Goal: Transaction & Acquisition: Download file/media

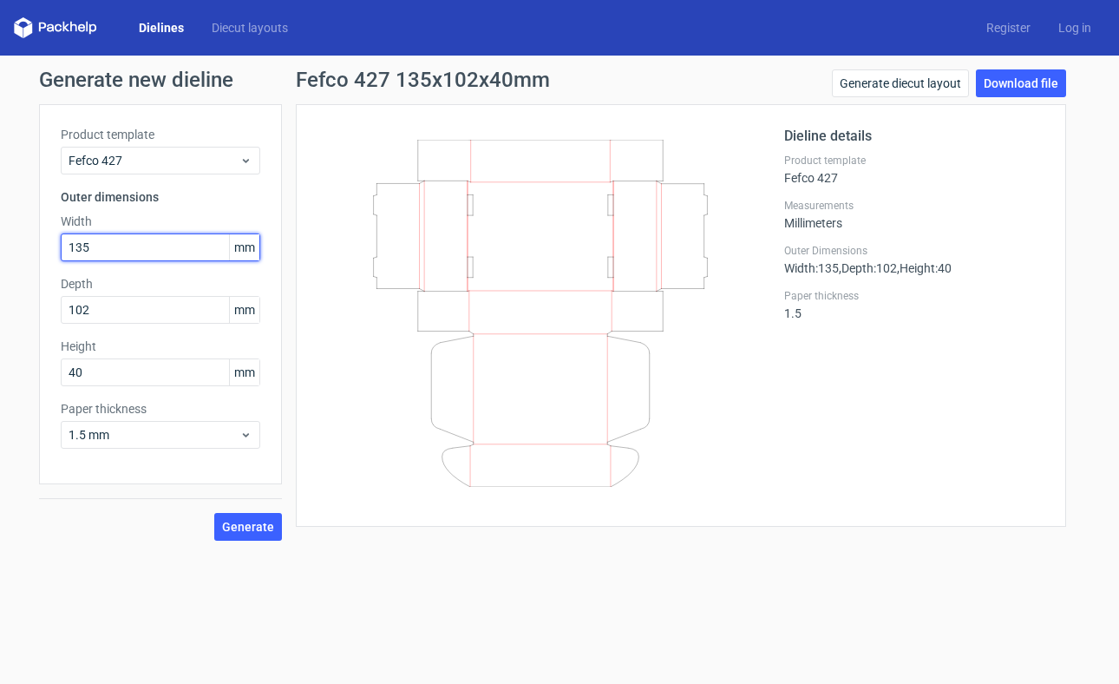
click at [91, 251] on input "135" at bounding box center [161, 247] width 200 height 28
type input "139"
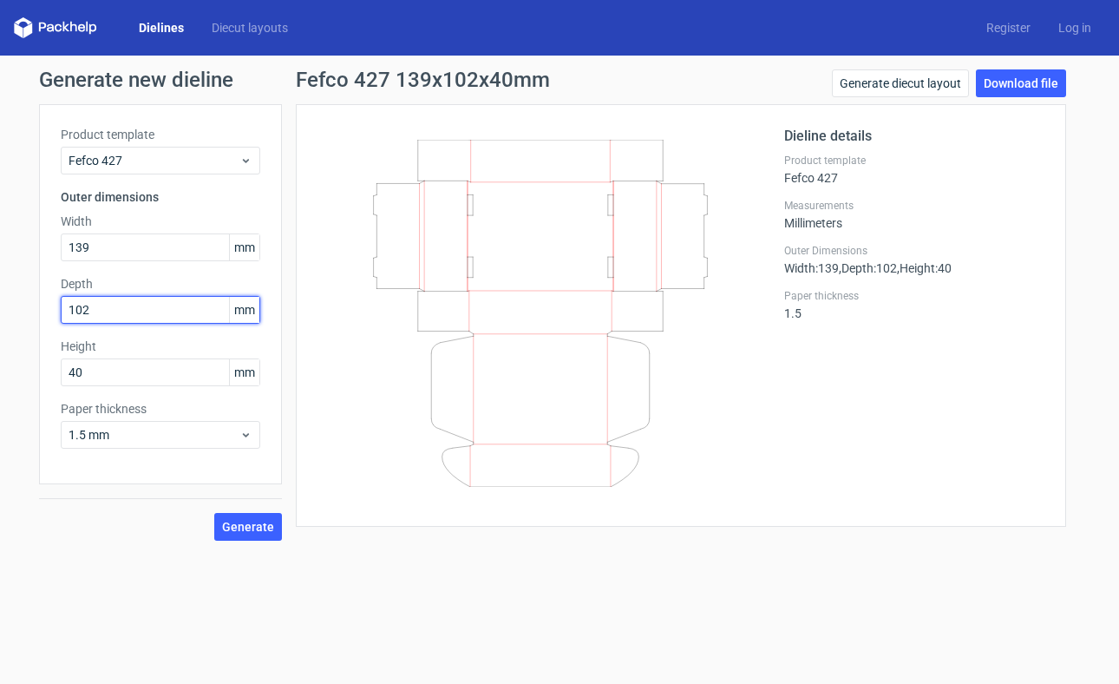
click at [91, 312] on input "102" at bounding box center [161, 310] width 200 height 28
type input "100"
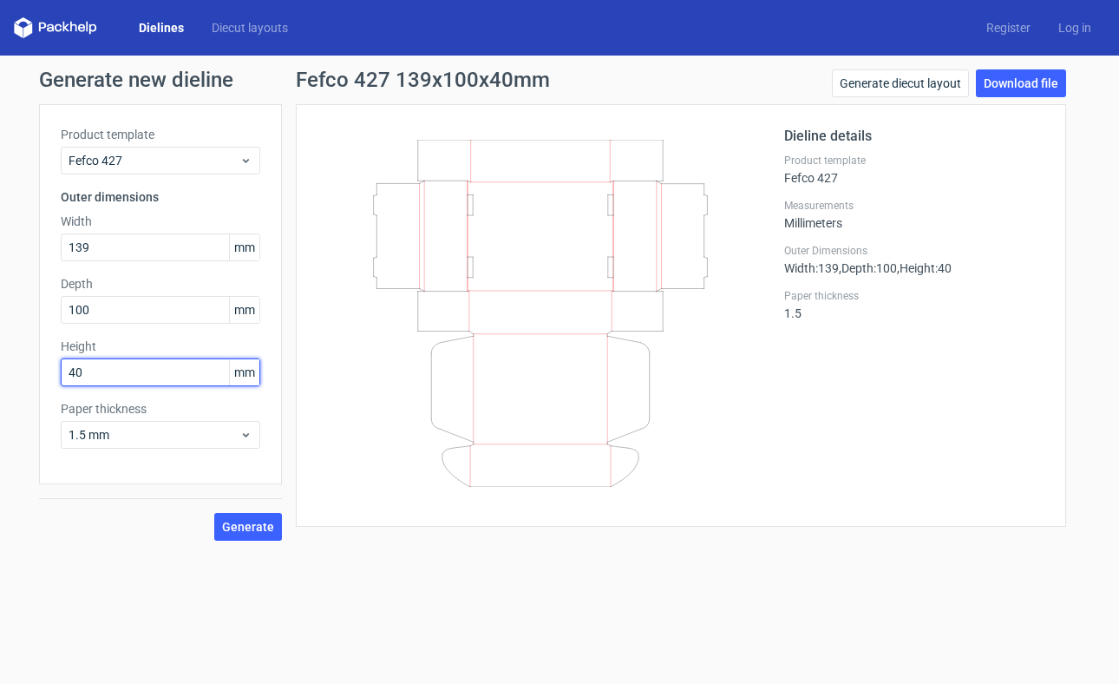
drag, startPoint x: 85, startPoint y: 370, endPoint x: 63, endPoint y: 370, distance: 21.7
click at [63, 370] on input "40" at bounding box center [161, 372] width 200 height 28
type input "30"
click at [243, 523] on span "Generate" at bounding box center [248, 527] width 52 height 12
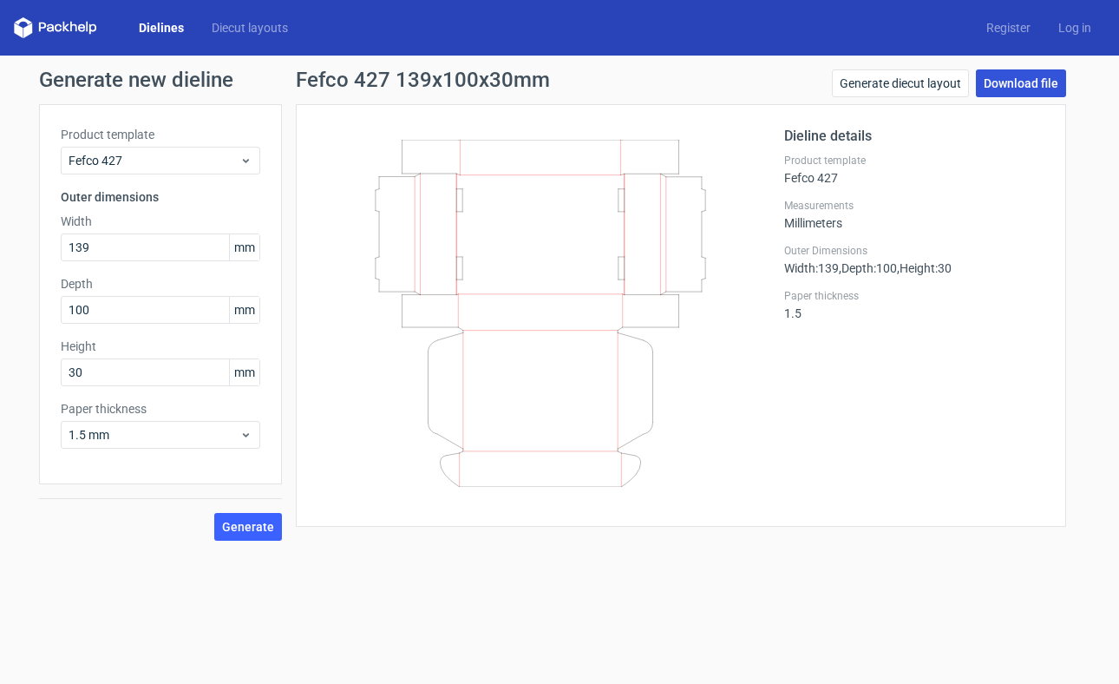
click at [1021, 82] on link "Download file" at bounding box center [1021, 83] width 90 height 28
drag, startPoint x: 74, startPoint y: 248, endPoint x: 101, endPoint y: 248, distance: 26.9
click at [101, 248] on input "139" at bounding box center [161, 247] width 200 height 28
click at [91, 246] on input "139" at bounding box center [161, 247] width 200 height 28
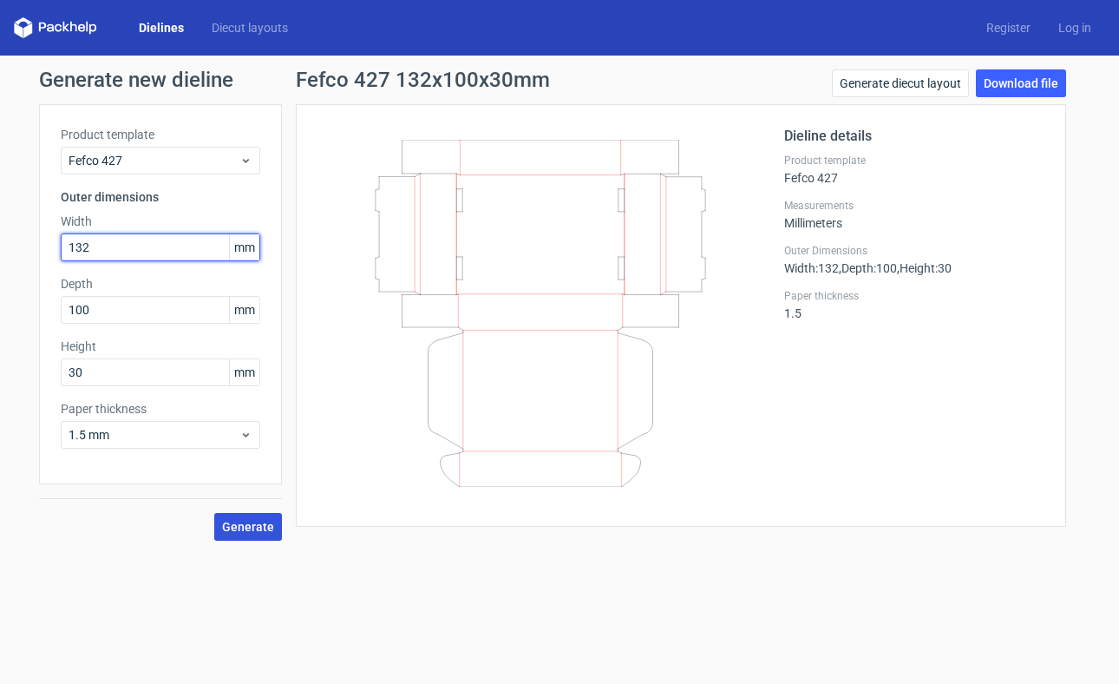
type input "132"
click at [241, 524] on span "Generate" at bounding box center [248, 527] width 52 height 12
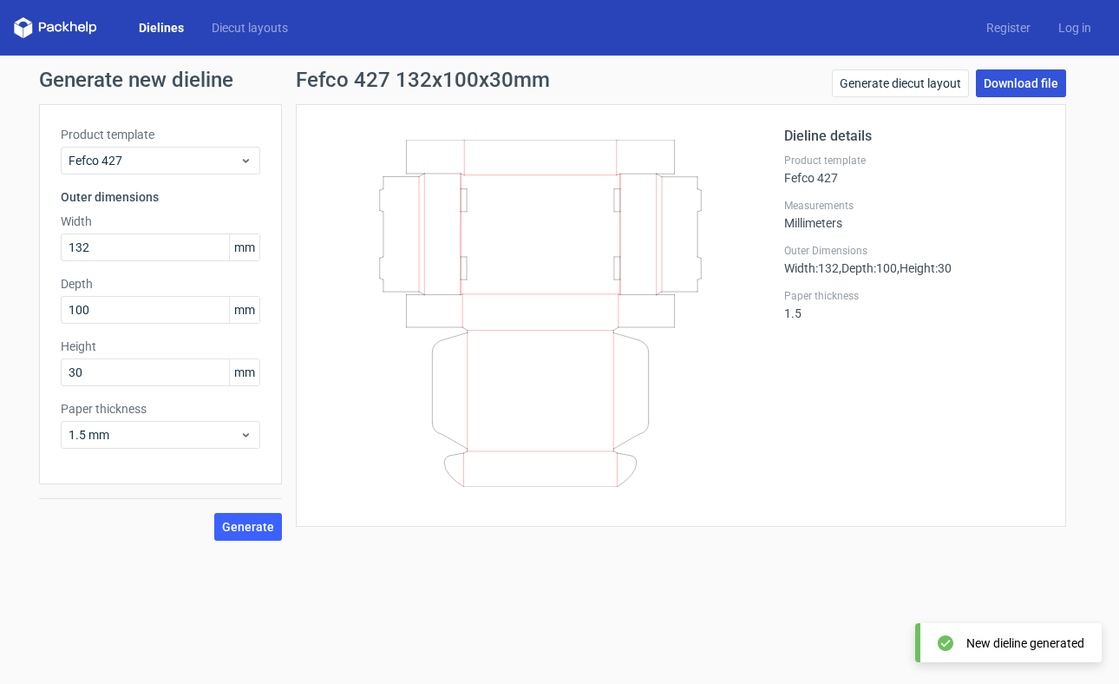
click at [999, 85] on link "Download file" at bounding box center [1021, 83] width 90 height 28
